Goal: Task Accomplishment & Management: Understand process/instructions

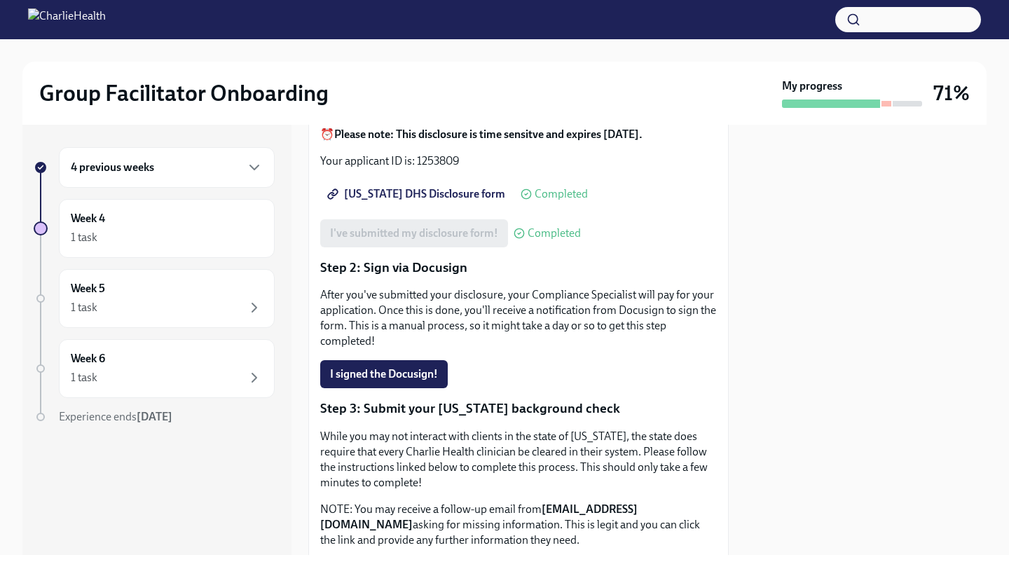
scroll to position [235, 0]
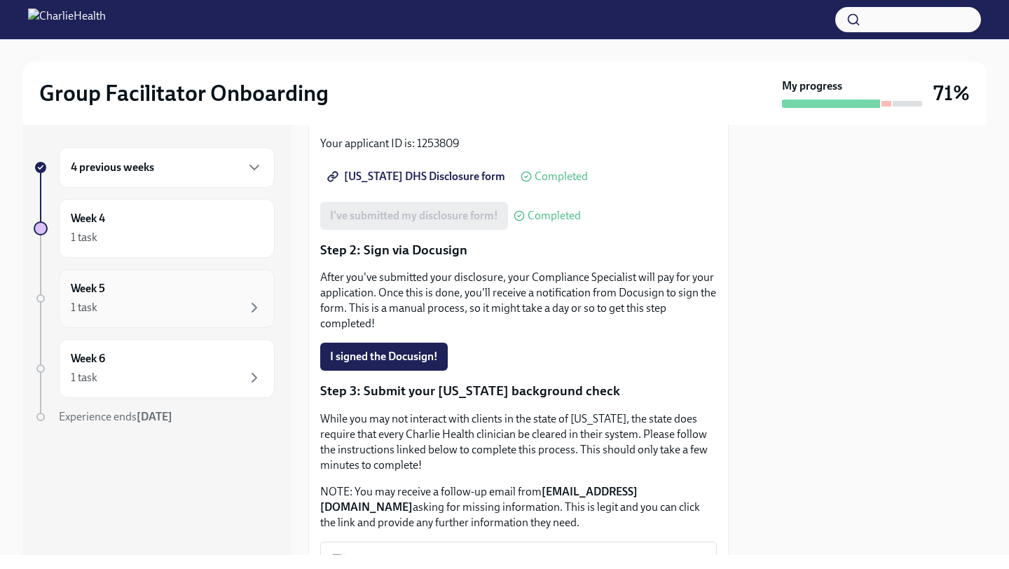
click at [122, 313] on div "1 task" at bounding box center [167, 307] width 192 height 17
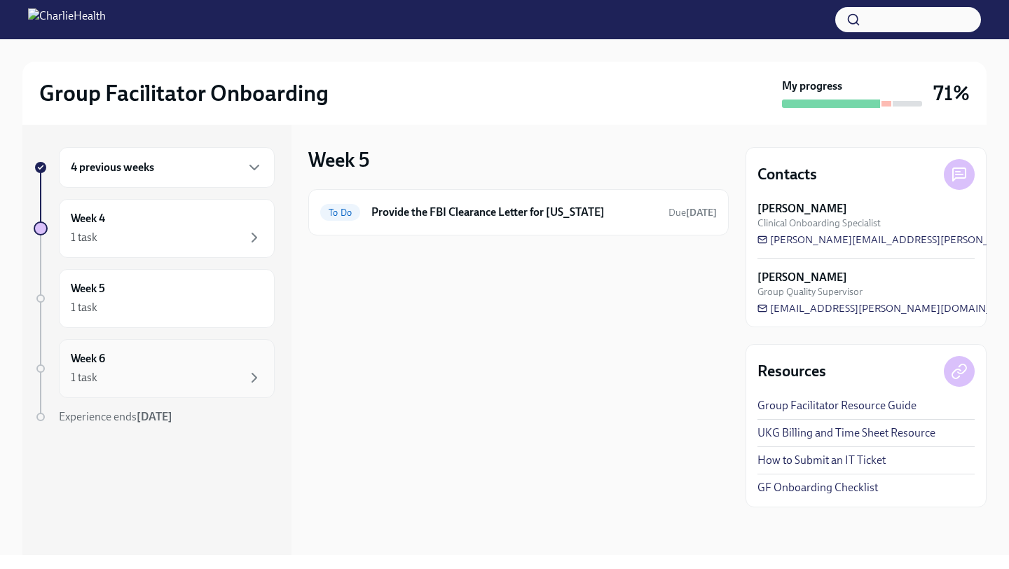
click at [132, 374] on div "1 task" at bounding box center [167, 377] width 192 height 17
click at [137, 180] on div "4 previous weeks" at bounding box center [167, 167] width 216 height 41
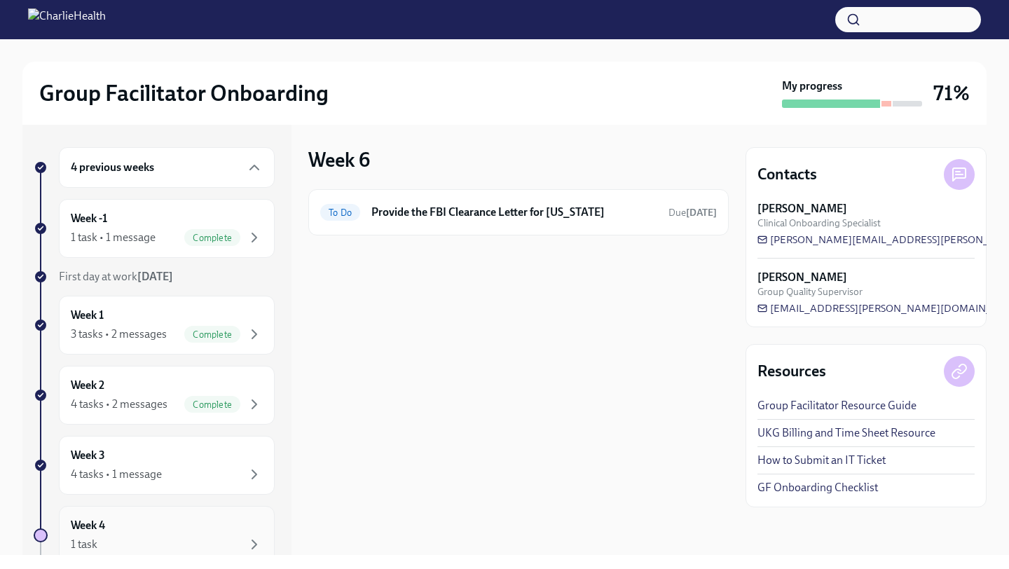
scroll to position [233, 0]
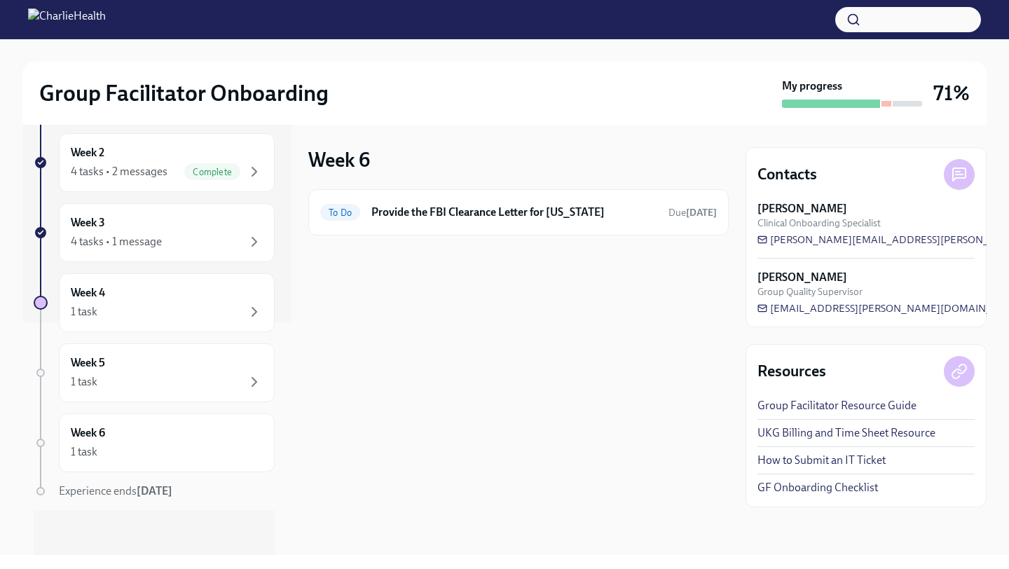
click at [37, 17] on img at bounding box center [67, 19] width 78 height 22
click at [72, 13] on img at bounding box center [67, 19] width 78 height 22
